Goal: Task Accomplishment & Management: Manage account settings

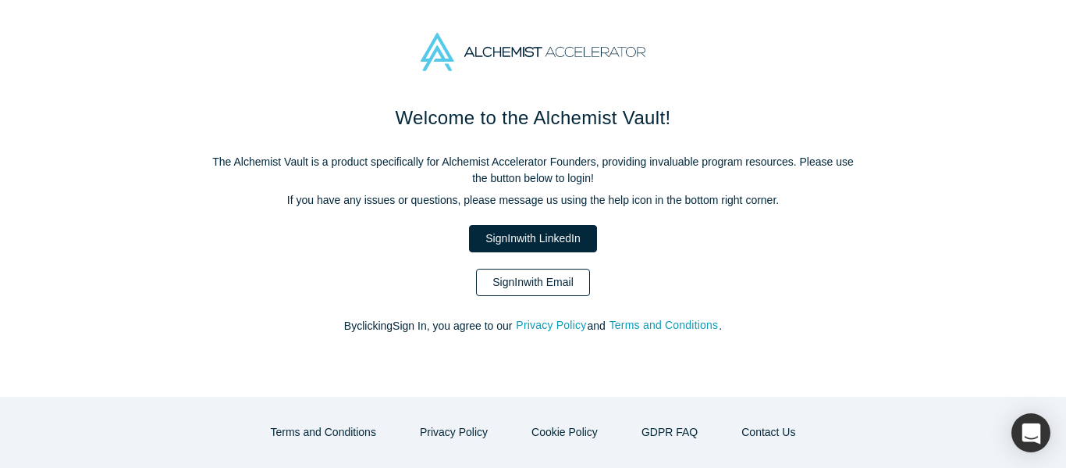
click at [492, 272] on link "Sign In with Email" at bounding box center [533, 282] width 114 height 27
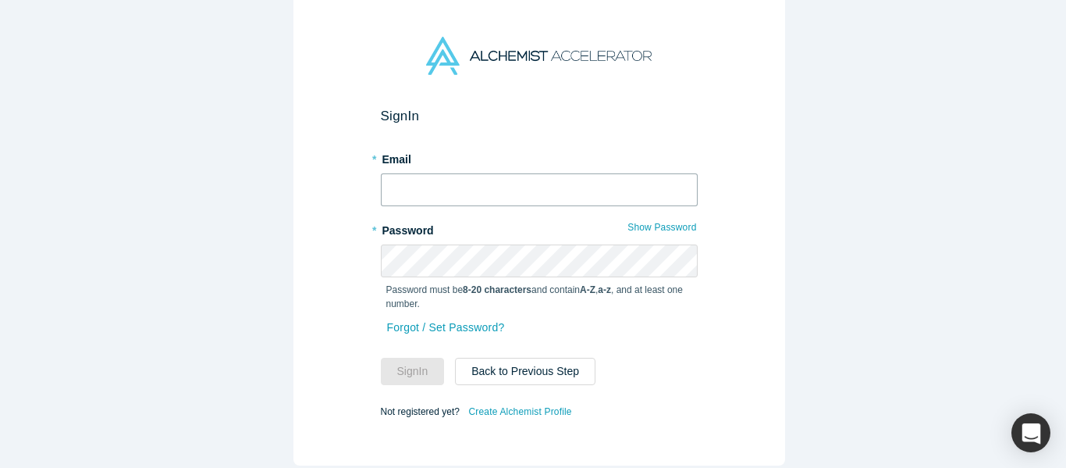
click at [434, 185] on input "text" at bounding box center [539, 189] width 317 height 33
click at [511, 186] on input "text" at bounding box center [539, 189] width 317 height 33
type input "[EMAIL_ADDRESS][DOMAIN_NAME]"
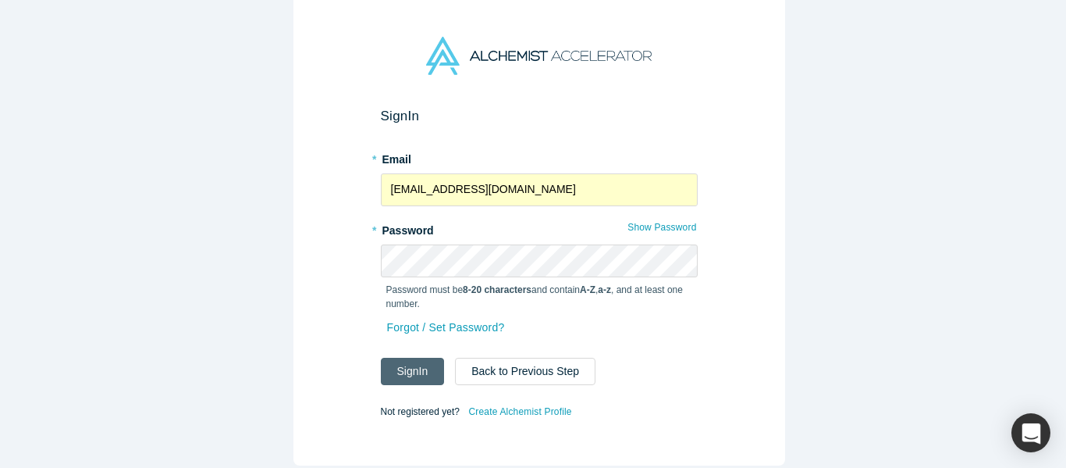
click at [421, 358] on button "Sign In" at bounding box center [413, 371] width 64 height 27
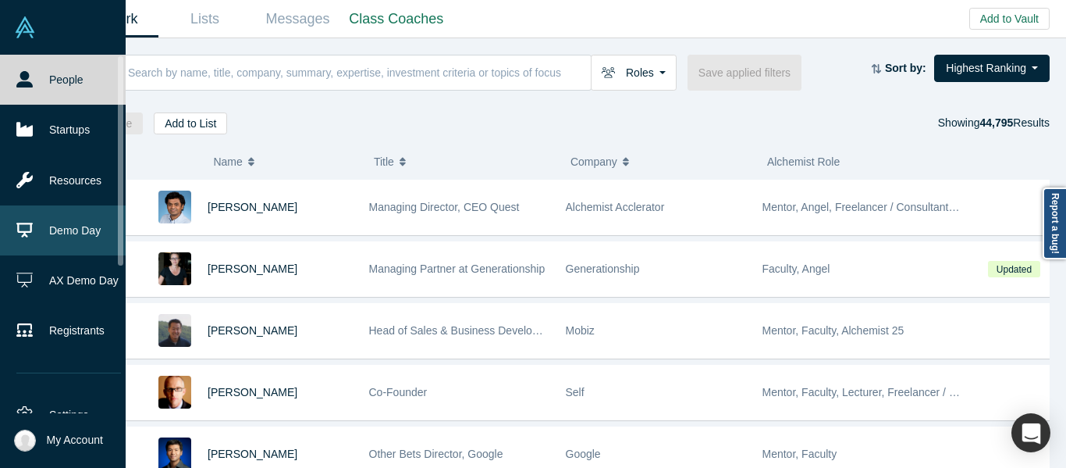
click at [50, 233] on link "Demo Day" at bounding box center [68, 230] width 137 height 50
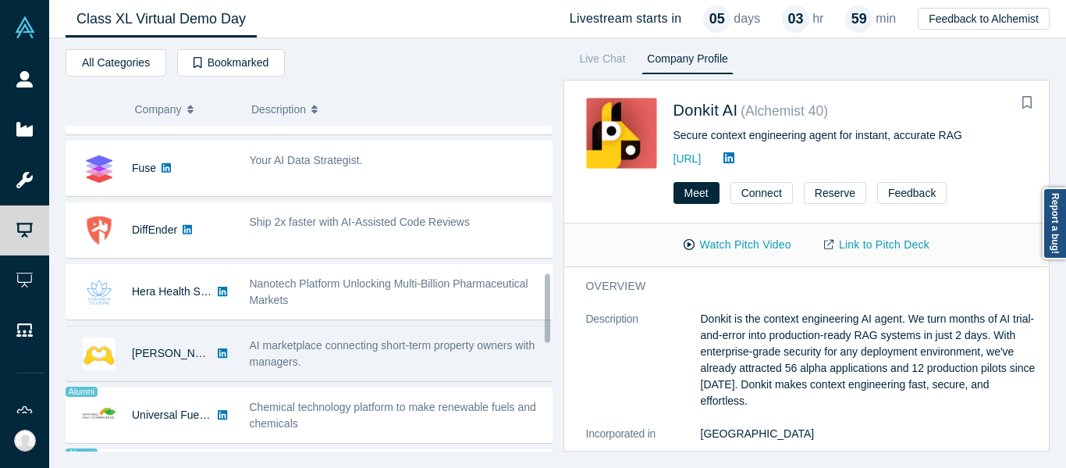
scroll to position [703, 0]
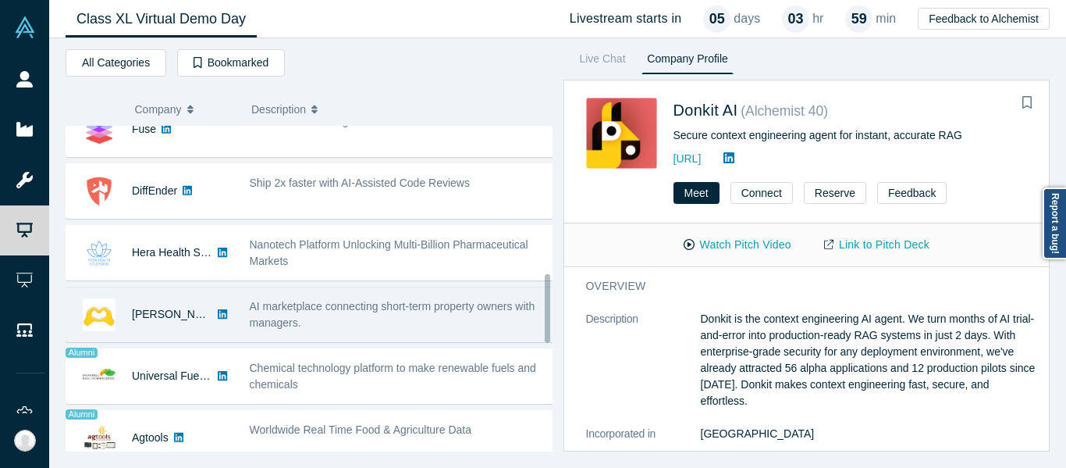
click at [287, 308] on span "AI marketplace connecting short-term property owners with managers." at bounding box center [393, 314] width 286 height 29
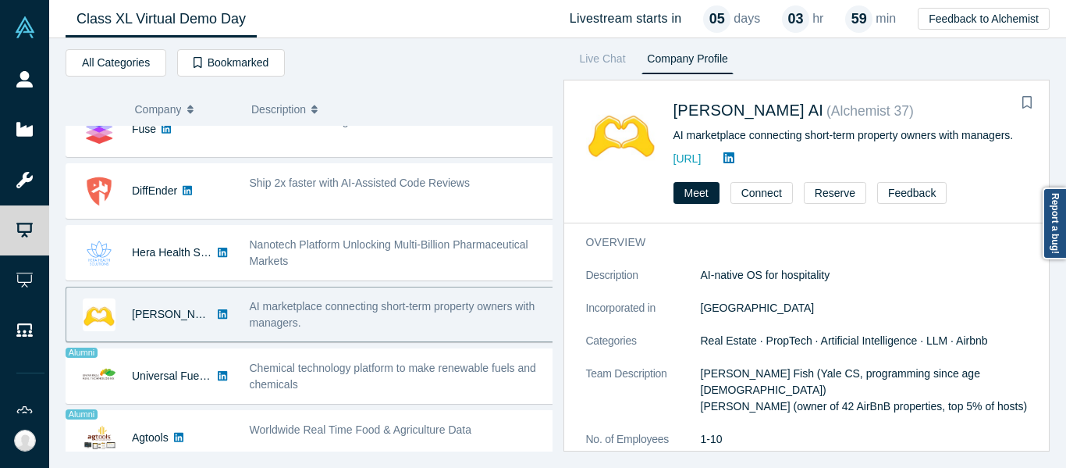
drag, startPoint x: 703, startPoint y: 116, endPoint x: 707, endPoint y: 145, distance: 29.3
click at [703, 116] on span "[PERSON_NAME] AI" at bounding box center [749, 109] width 151 height 17
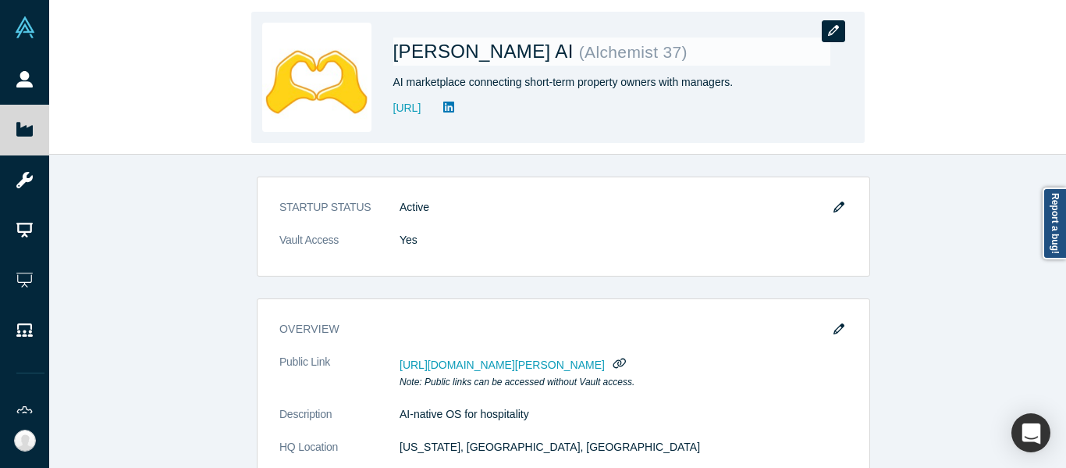
click at [840, 34] on button "button" at bounding box center [833, 31] width 23 height 22
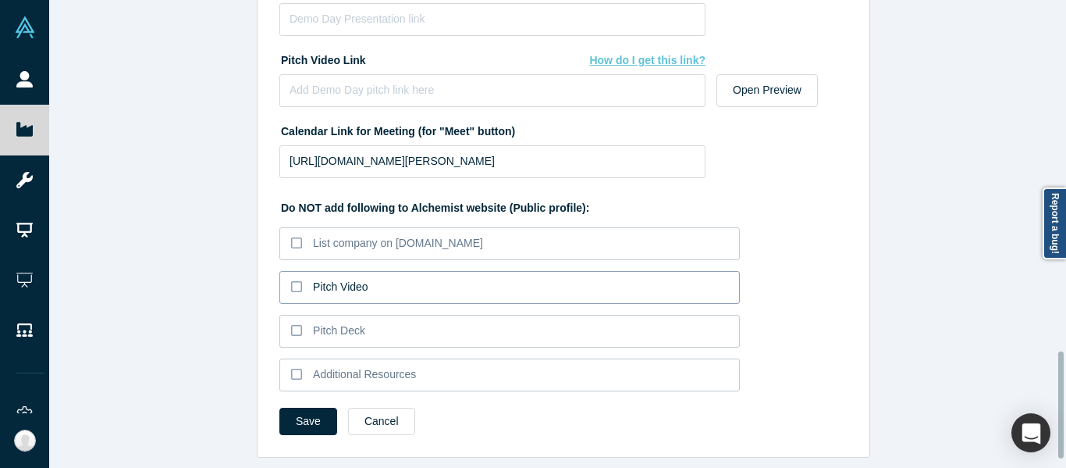
scroll to position [1415, 0]
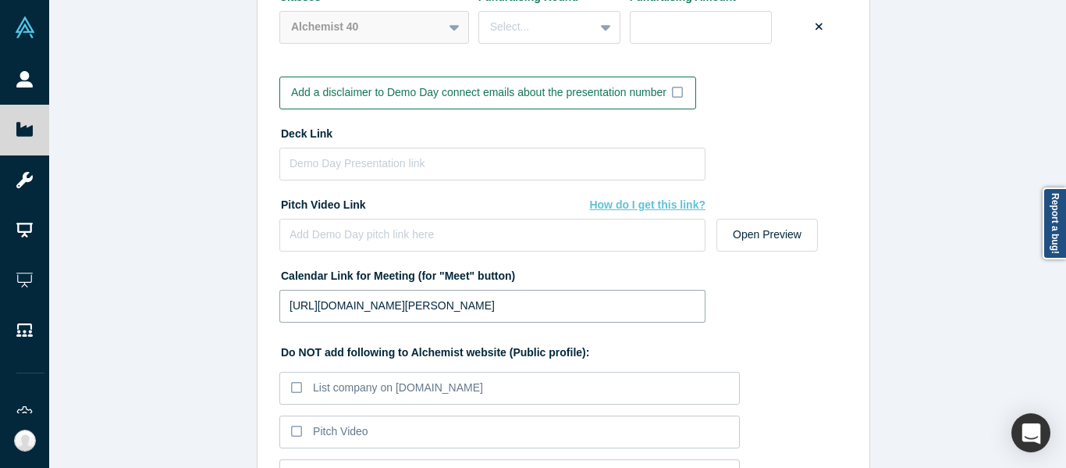
click at [456, 306] on input "[URL][DOMAIN_NAME][PERSON_NAME]" at bounding box center [492, 306] width 426 height 33
paste input "esty/alchemist-demo-day"
type input "[URL][DOMAIN_NAME]"
click at [420, 160] on input at bounding box center [492, 164] width 426 height 33
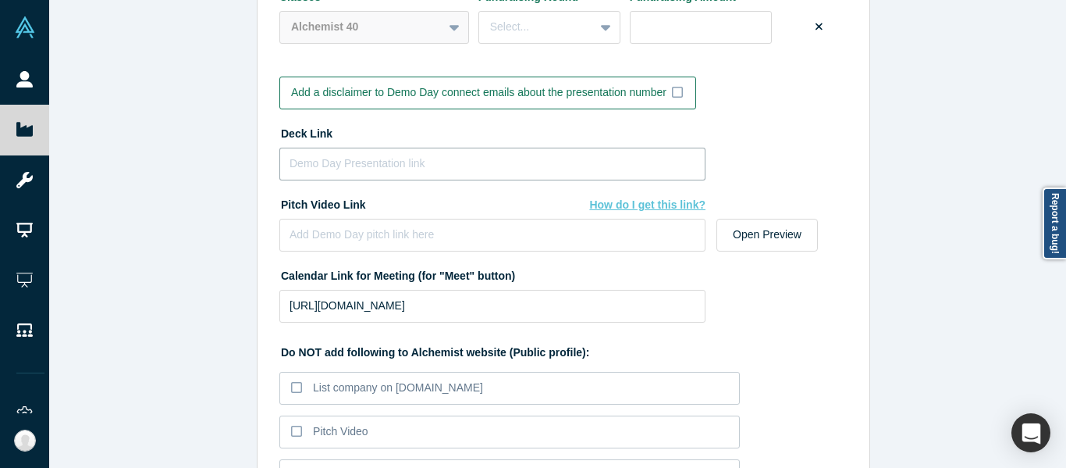
paste input "[URL][DOMAIN_NAME]"
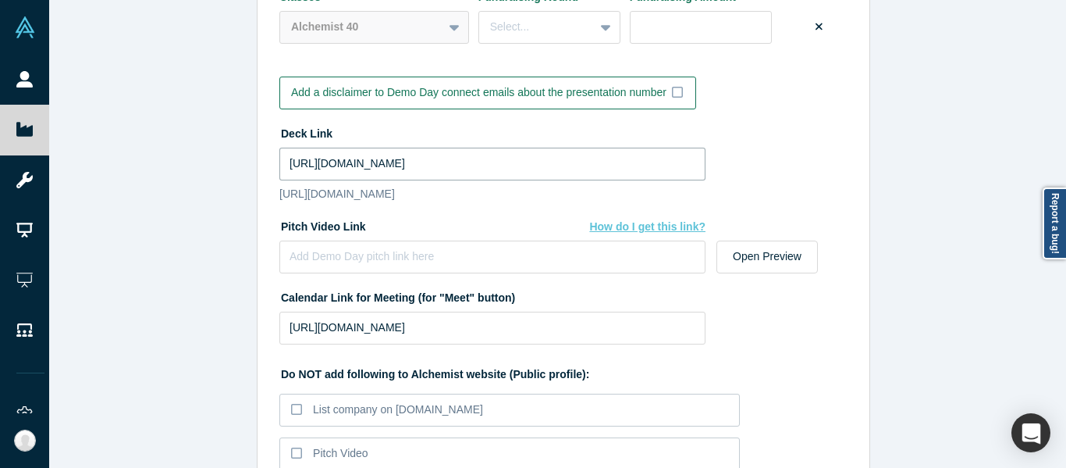
type input "[URL][DOMAIN_NAME]"
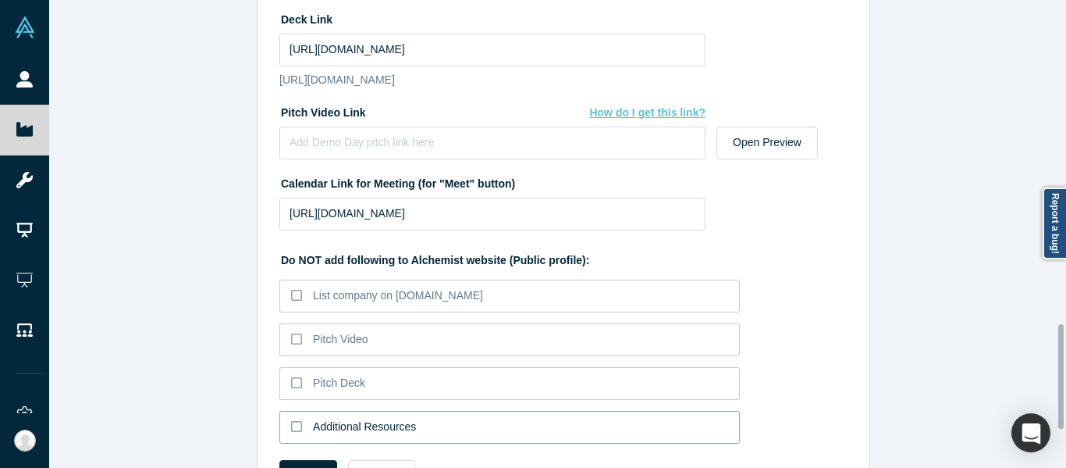
scroll to position [1609, 0]
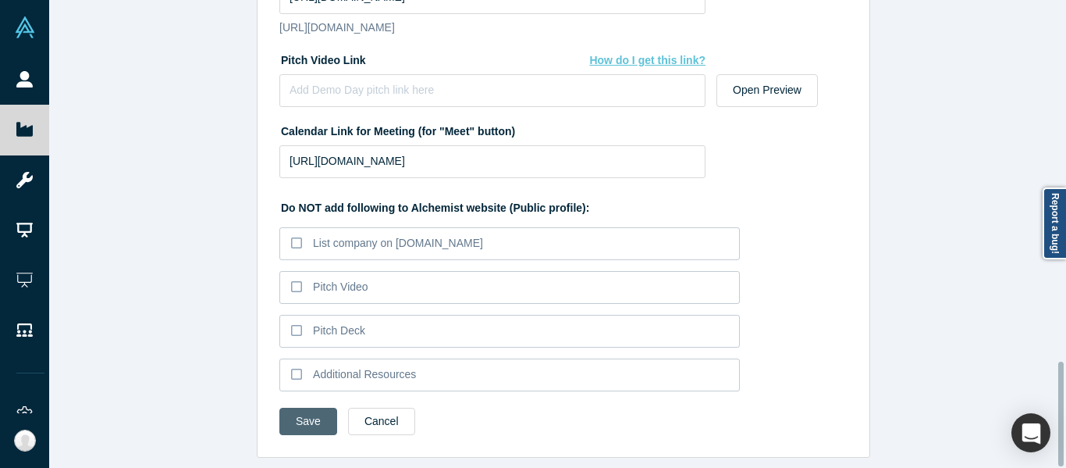
click at [305, 408] on button "Save" at bounding box center [308, 421] width 58 height 27
